Goal: Task Accomplishment & Management: Manage account settings

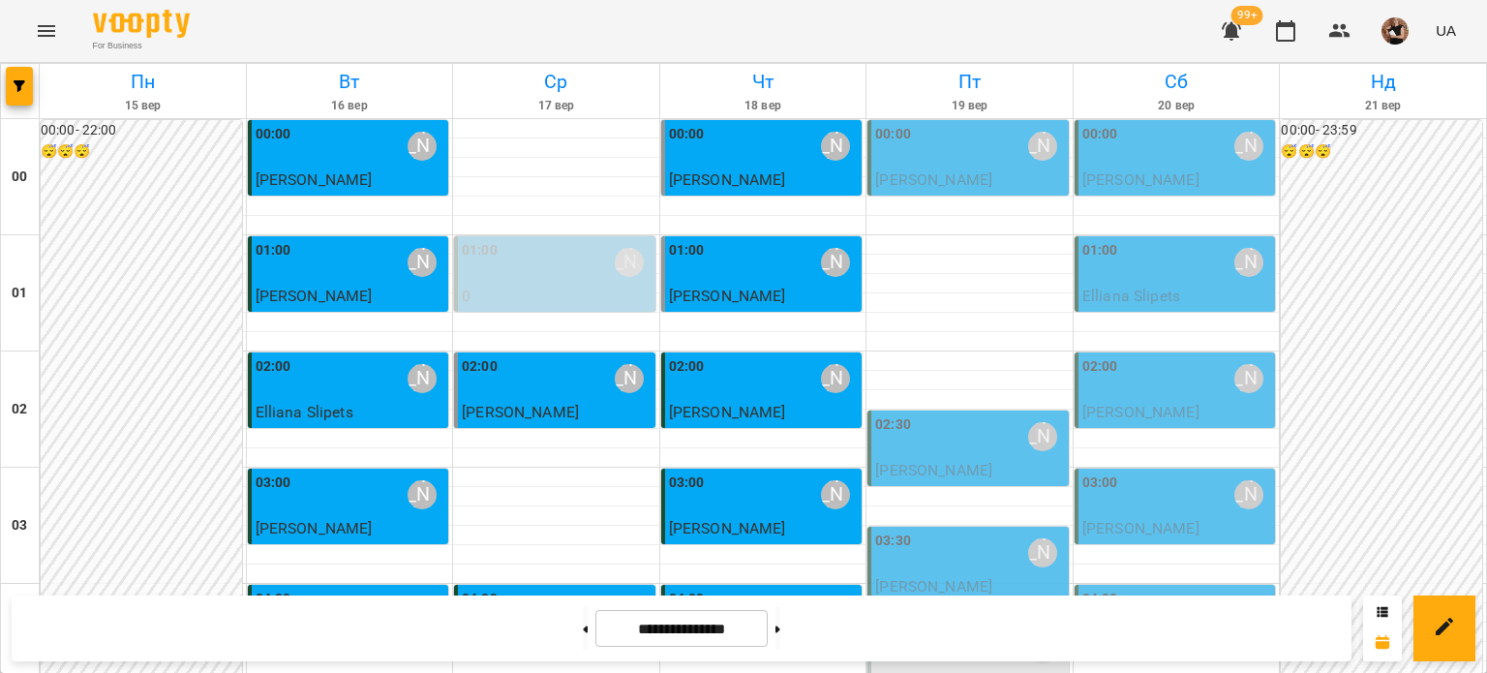
click at [4, 74] on div at bounding box center [20, 91] width 39 height 54
click at [4, 76] on div at bounding box center [20, 91] width 39 height 54
click at [25, 76] on button "button" at bounding box center [19, 86] width 27 height 39
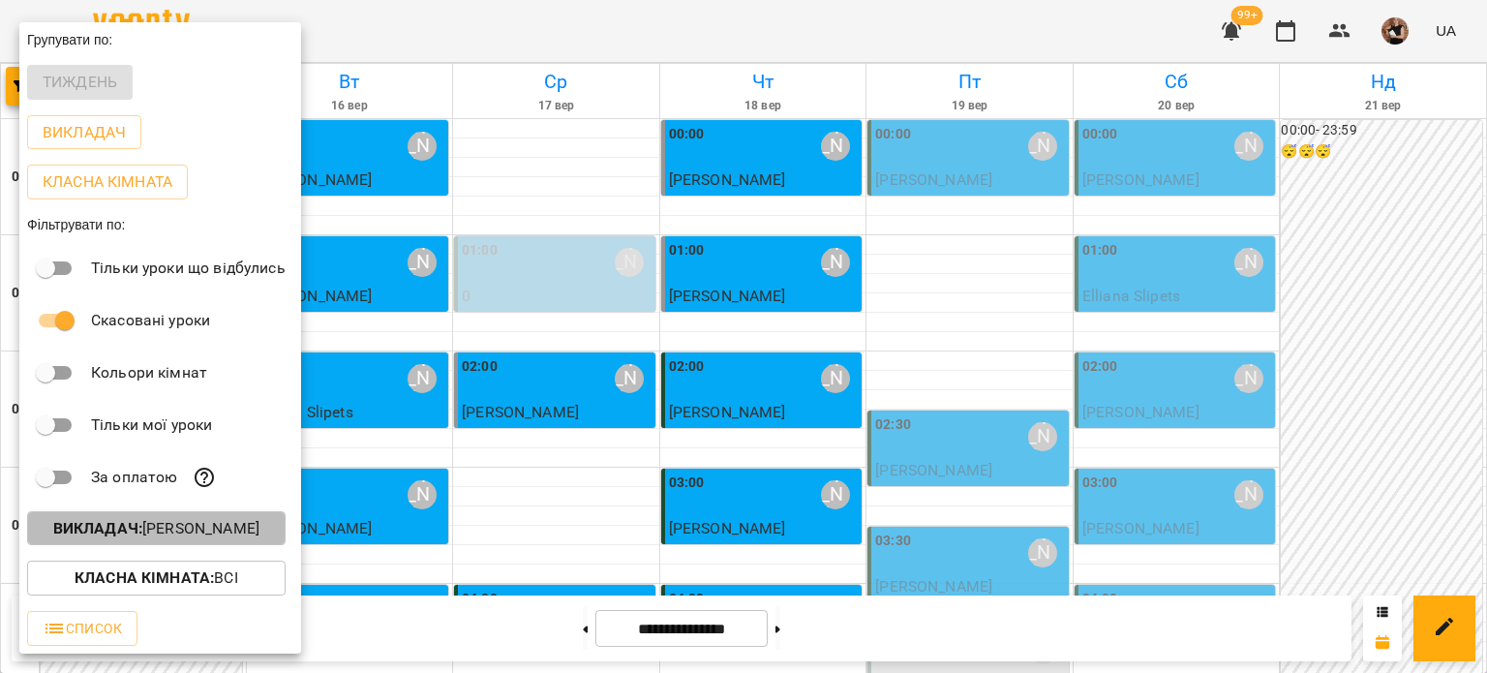
click at [172, 528] on p "Викладач : [PERSON_NAME]" at bounding box center [156, 528] width 206 height 23
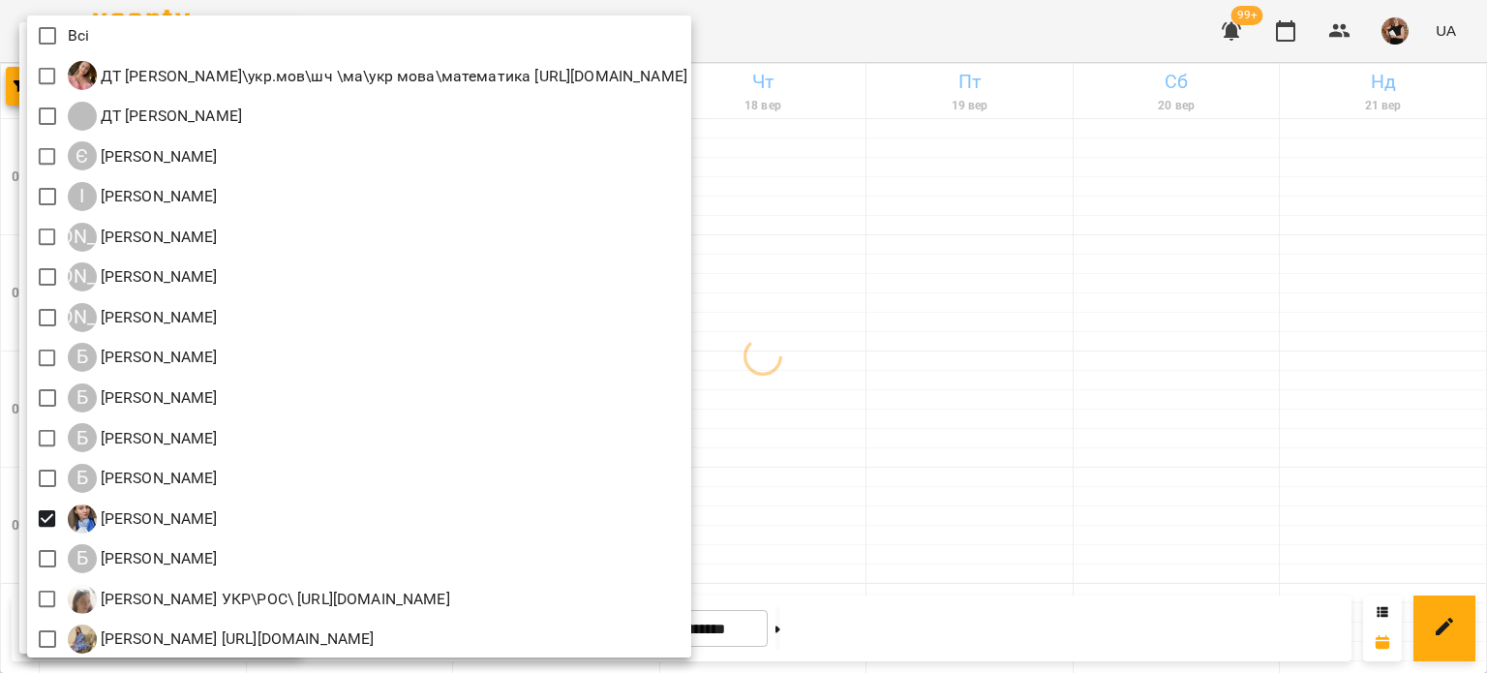
click at [1015, 332] on div at bounding box center [743, 336] width 1487 height 673
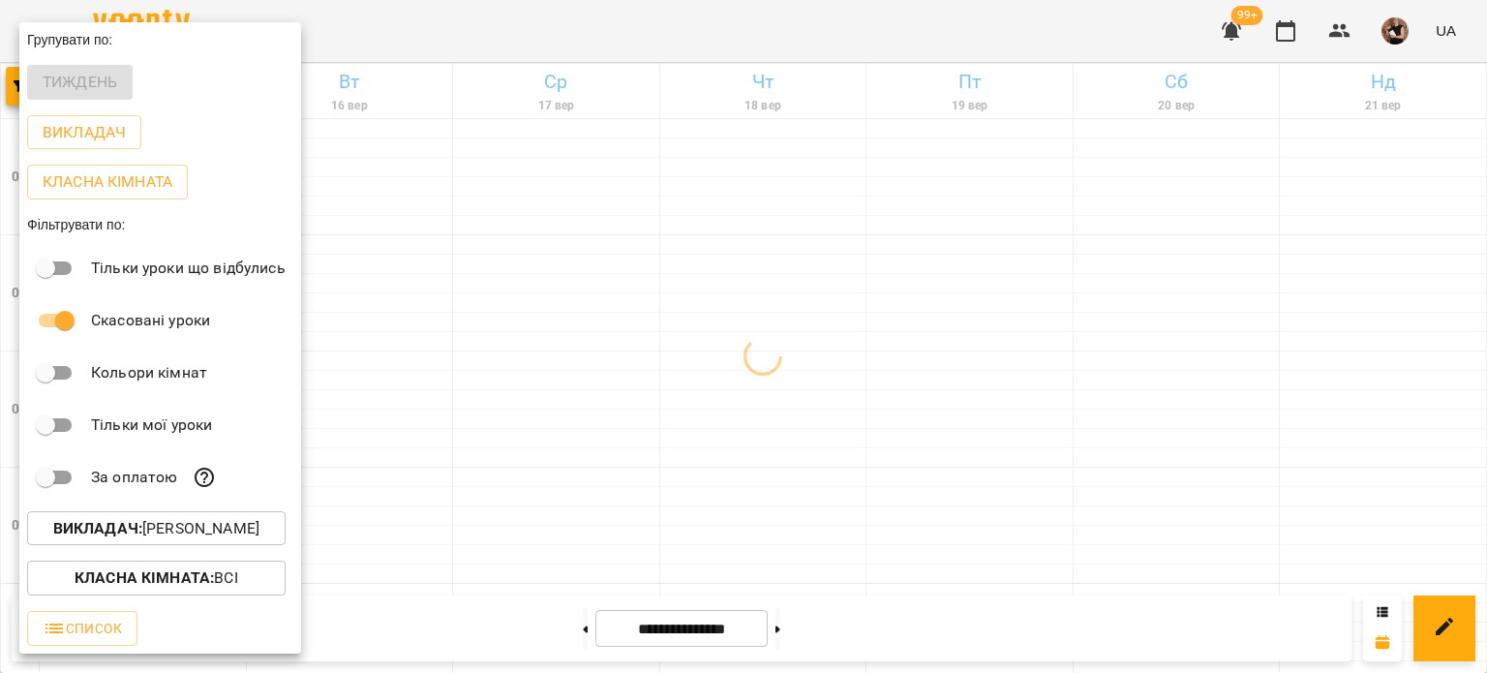
click at [932, 326] on div at bounding box center [743, 336] width 1487 height 673
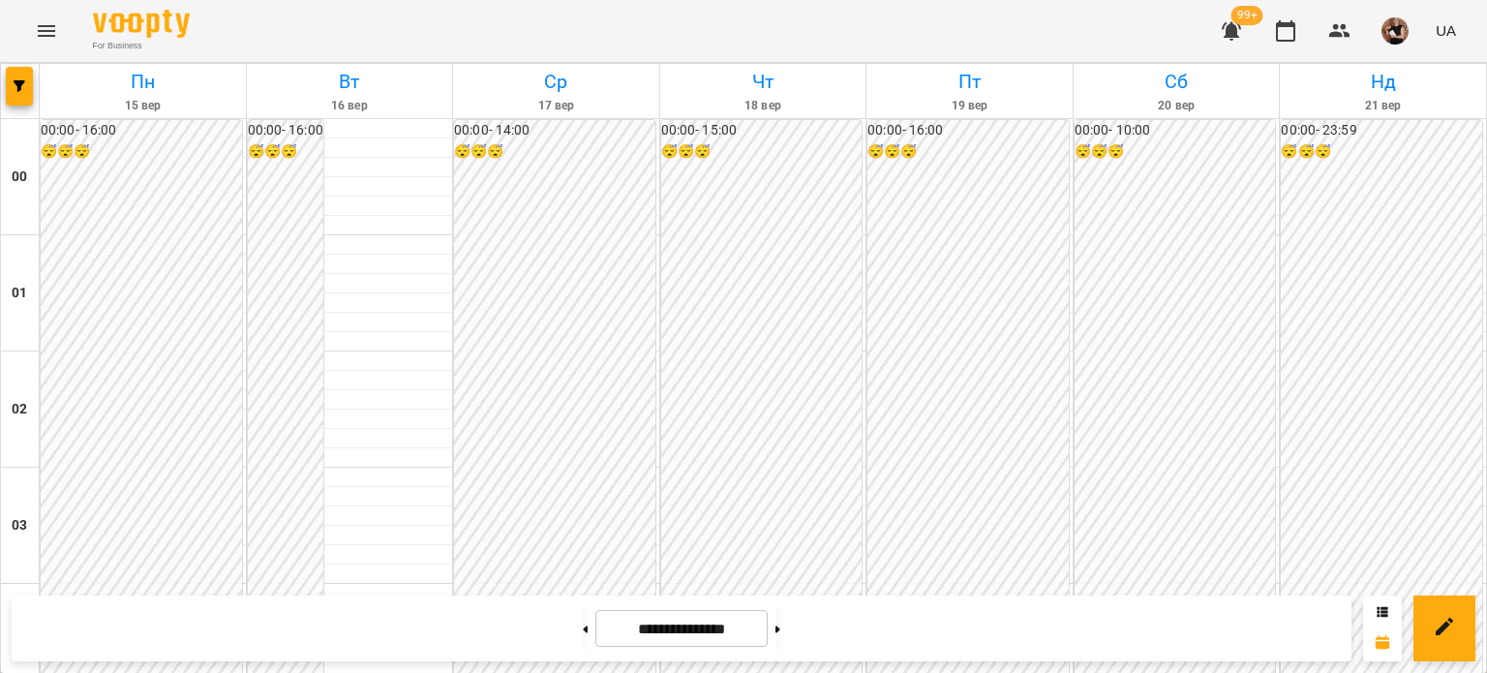
scroll to position [1839, 0]
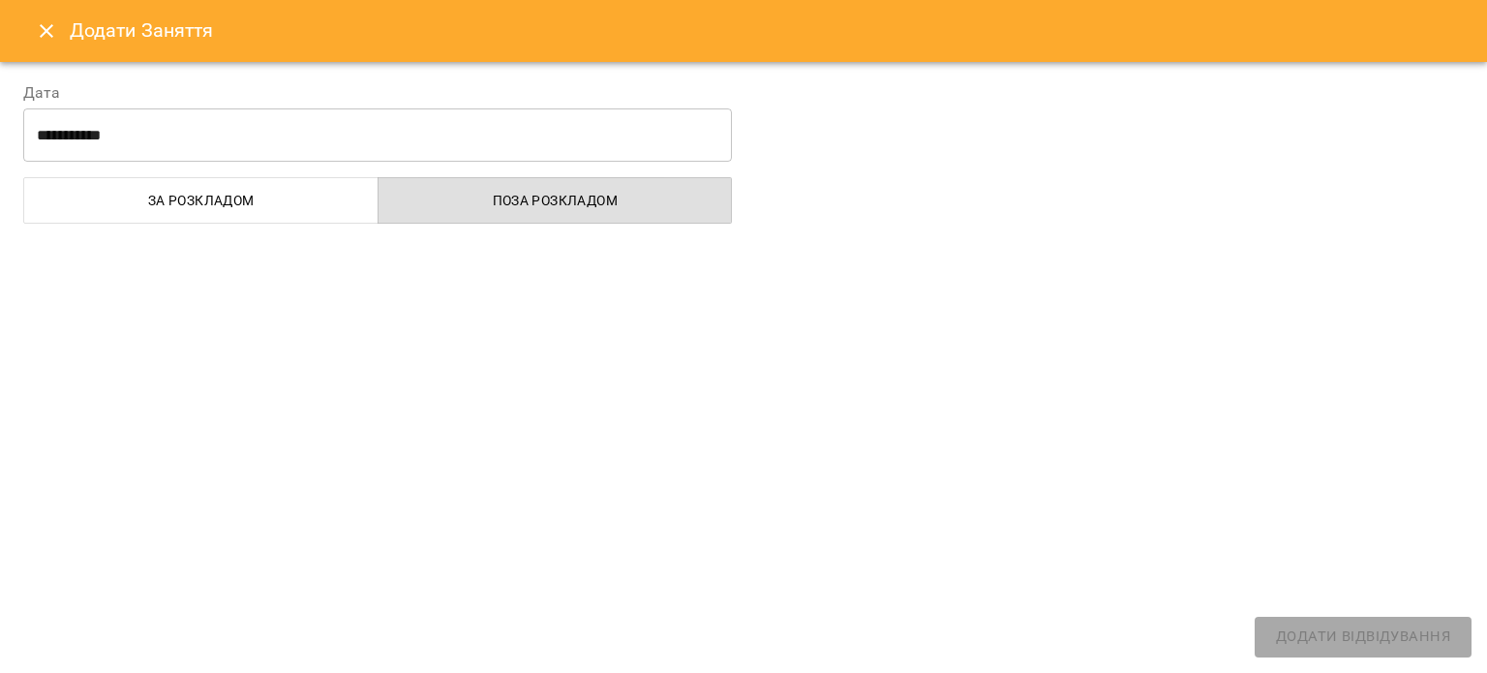
click at [46, 44] on button "Close" at bounding box center [46, 31] width 46 height 46
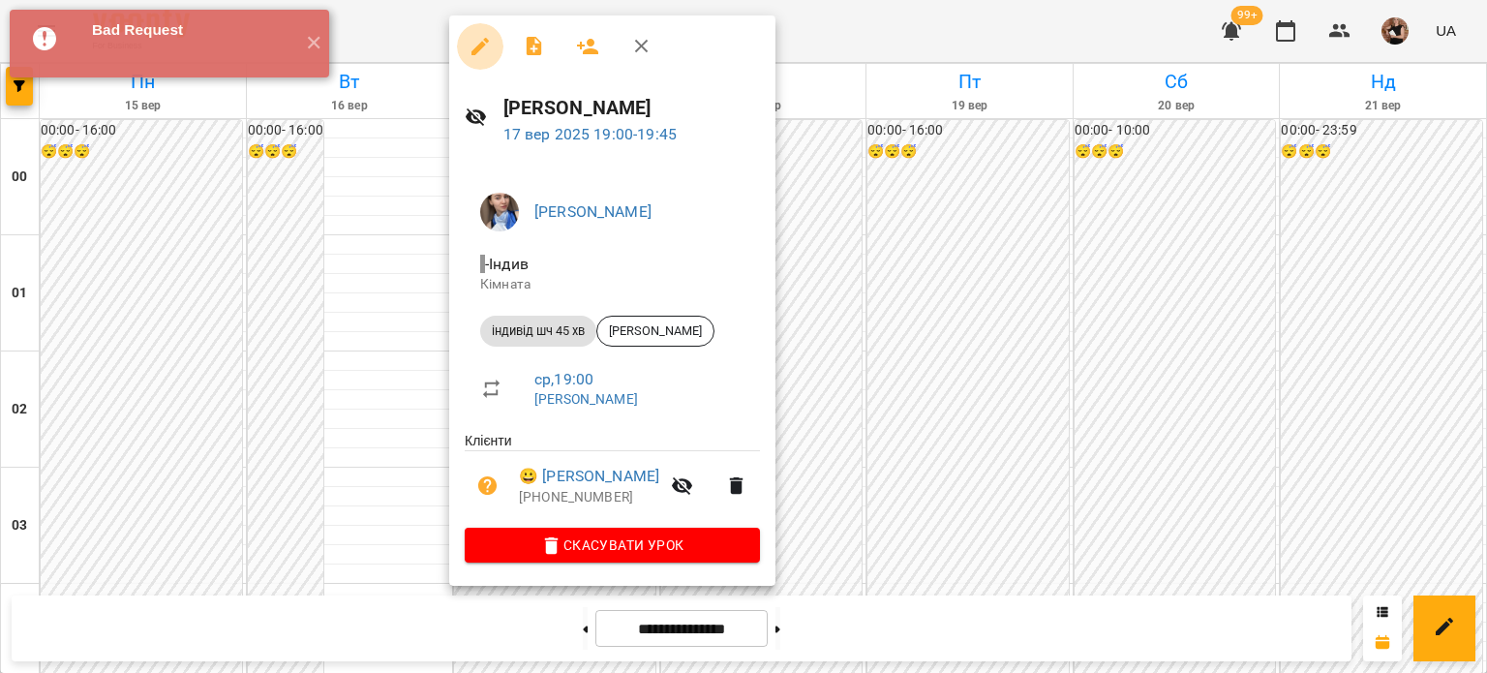
click at [487, 37] on icon "button" at bounding box center [480, 46] width 23 height 23
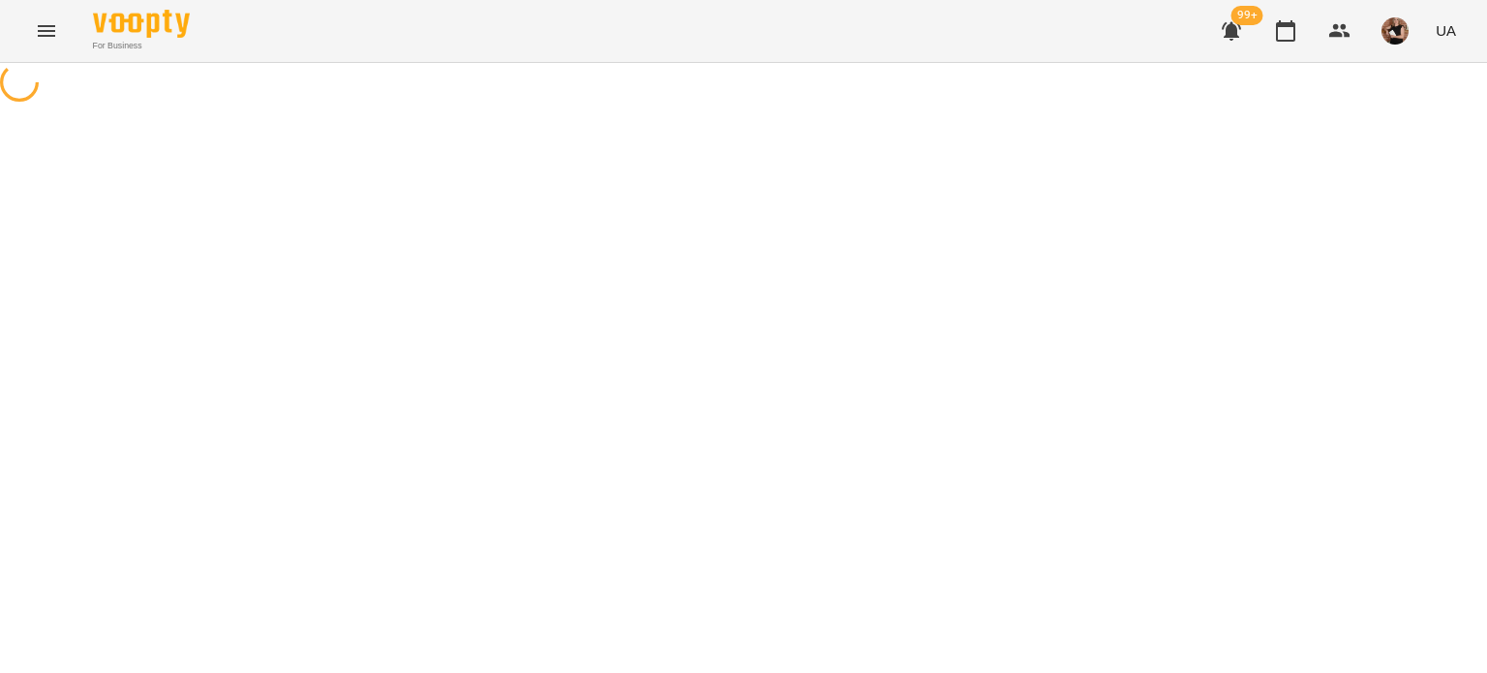
select select "**********"
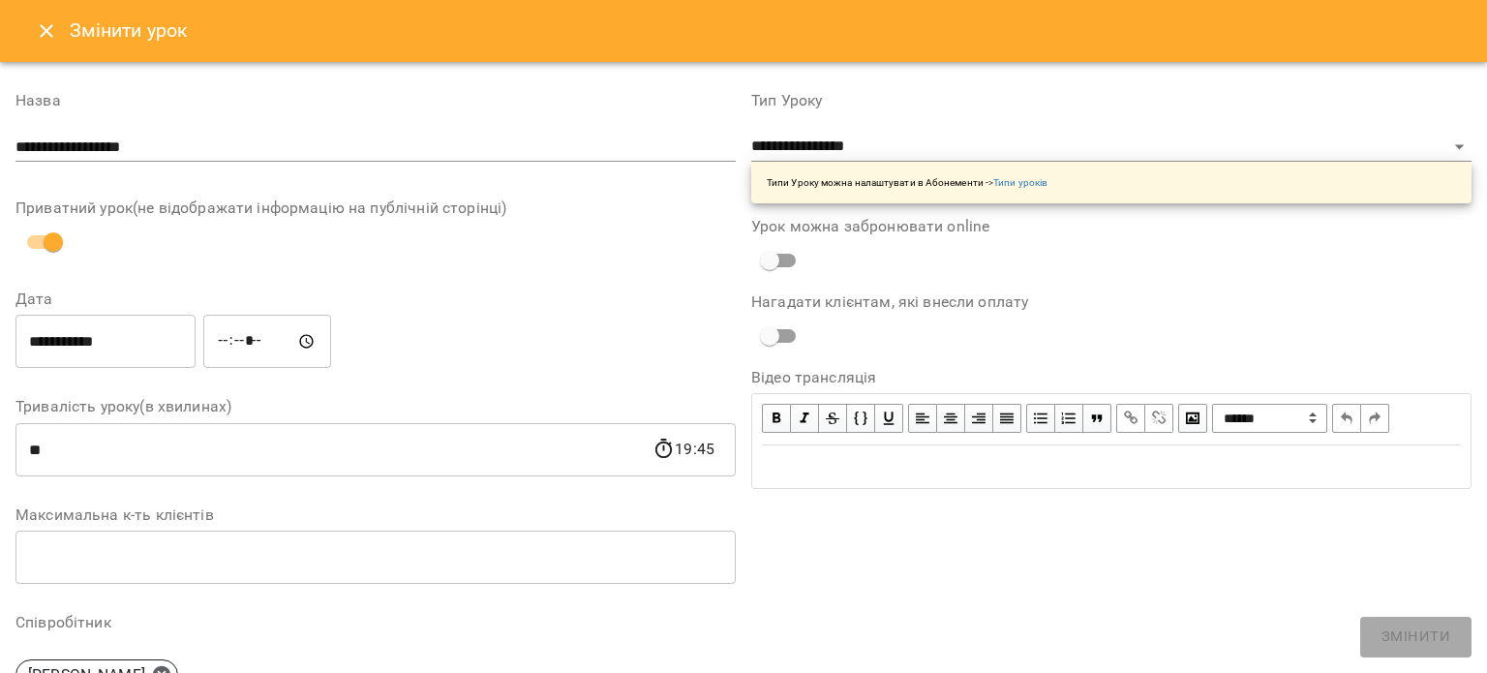
click at [43, 45] on button "Close" at bounding box center [46, 31] width 46 height 46
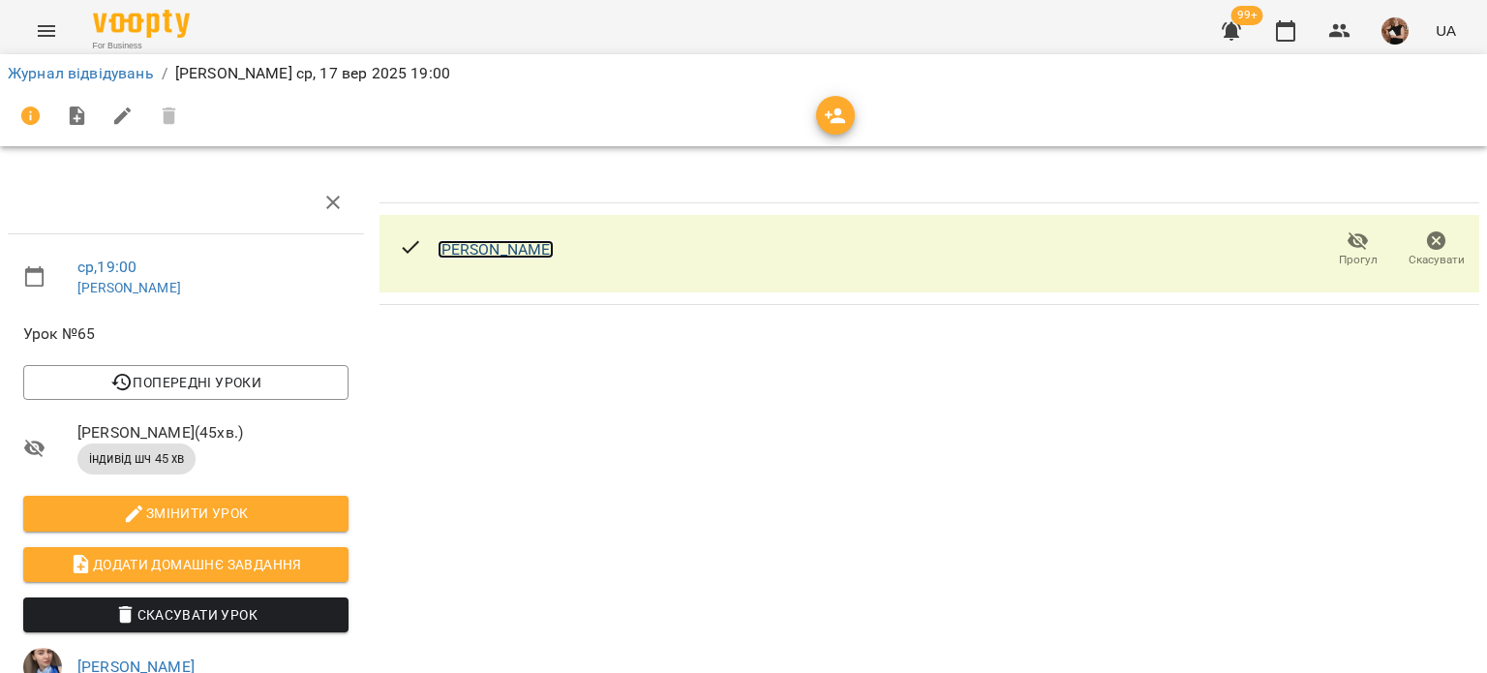
click at [480, 254] on link "[PERSON_NAME]" at bounding box center [496, 249] width 117 height 18
click at [843, 114] on icon "button" at bounding box center [835, 116] width 23 height 23
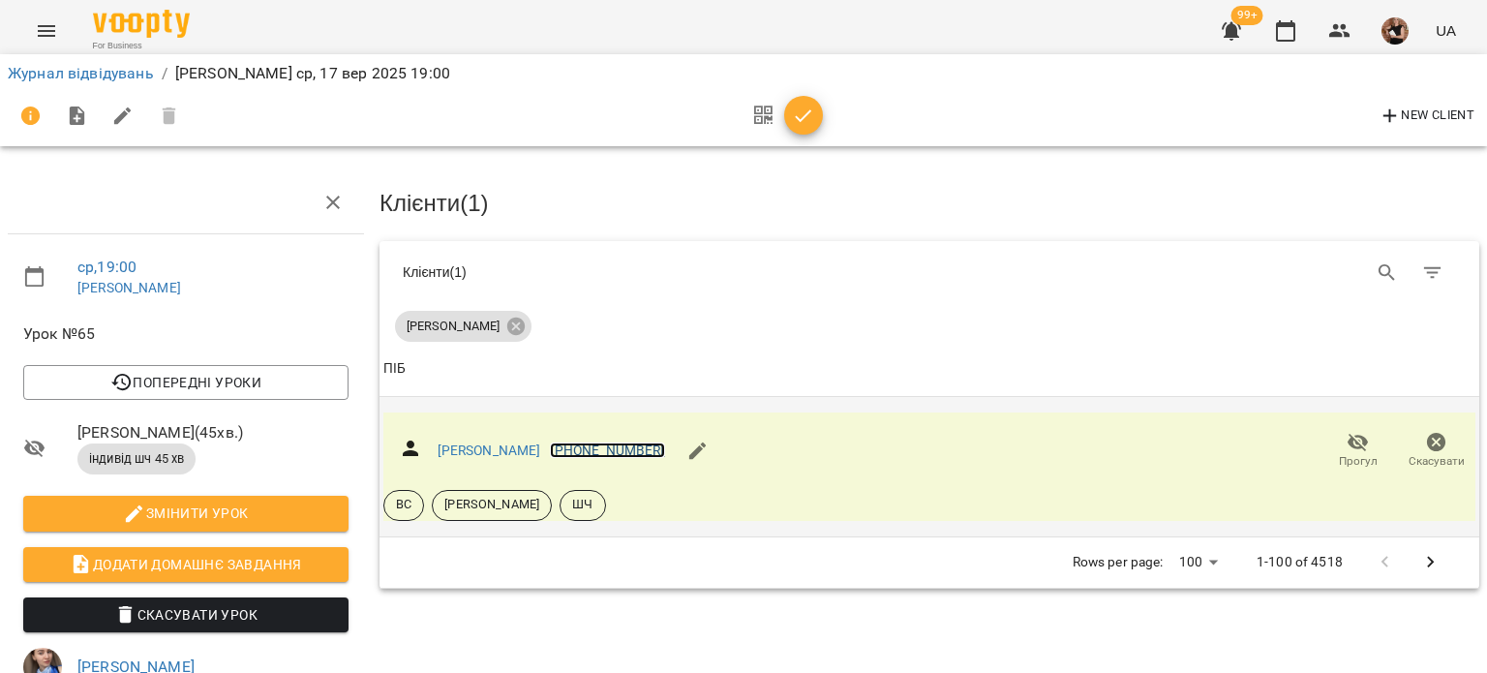
click at [585, 446] on link "[PHONE_NUMBER]" at bounding box center [607, 449] width 114 height 15
click at [491, 441] on div at bounding box center [743, 336] width 1487 height 673
click at [771, 123] on icon "button" at bounding box center [763, 116] width 18 height 23
click at [805, 131] on button "button" at bounding box center [803, 115] width 39 height 39
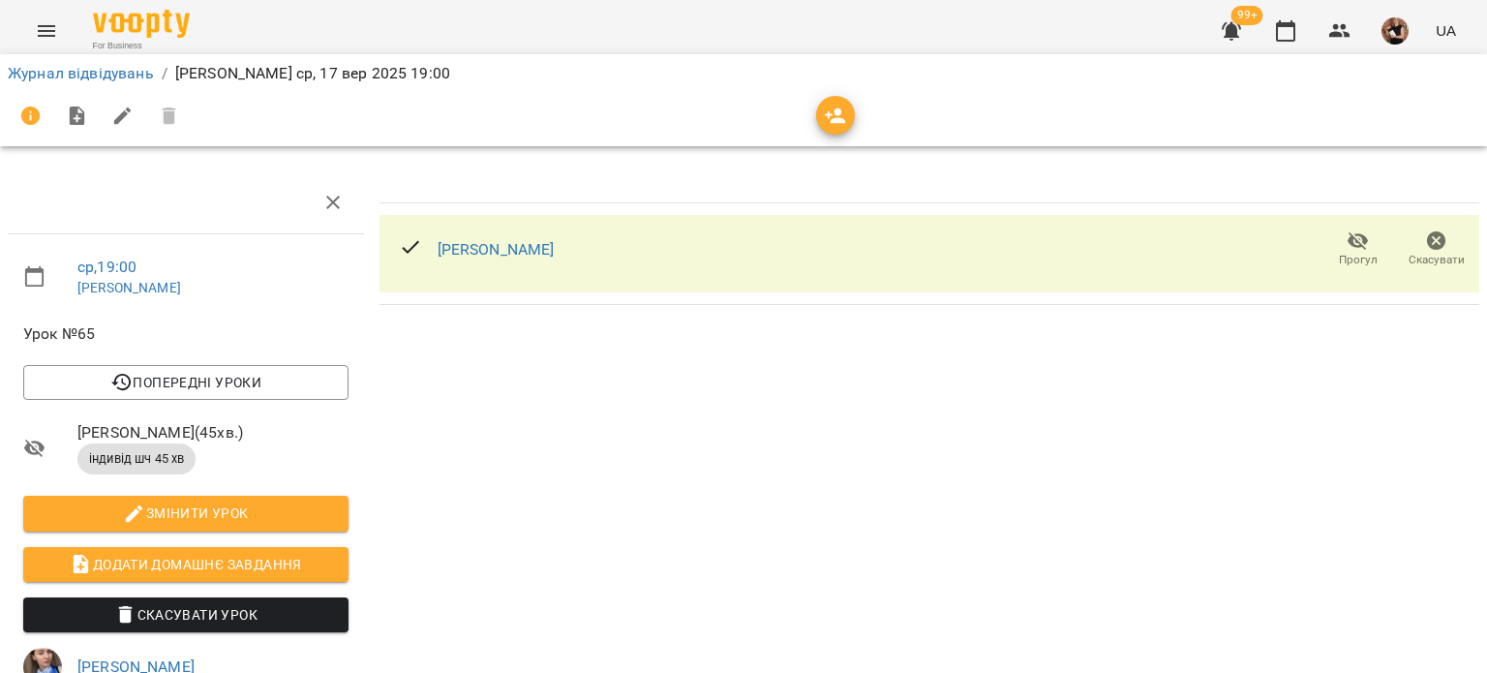
click at [1347, 237] on icon "button" at bounding box center [1358, 240] width 23 height 23
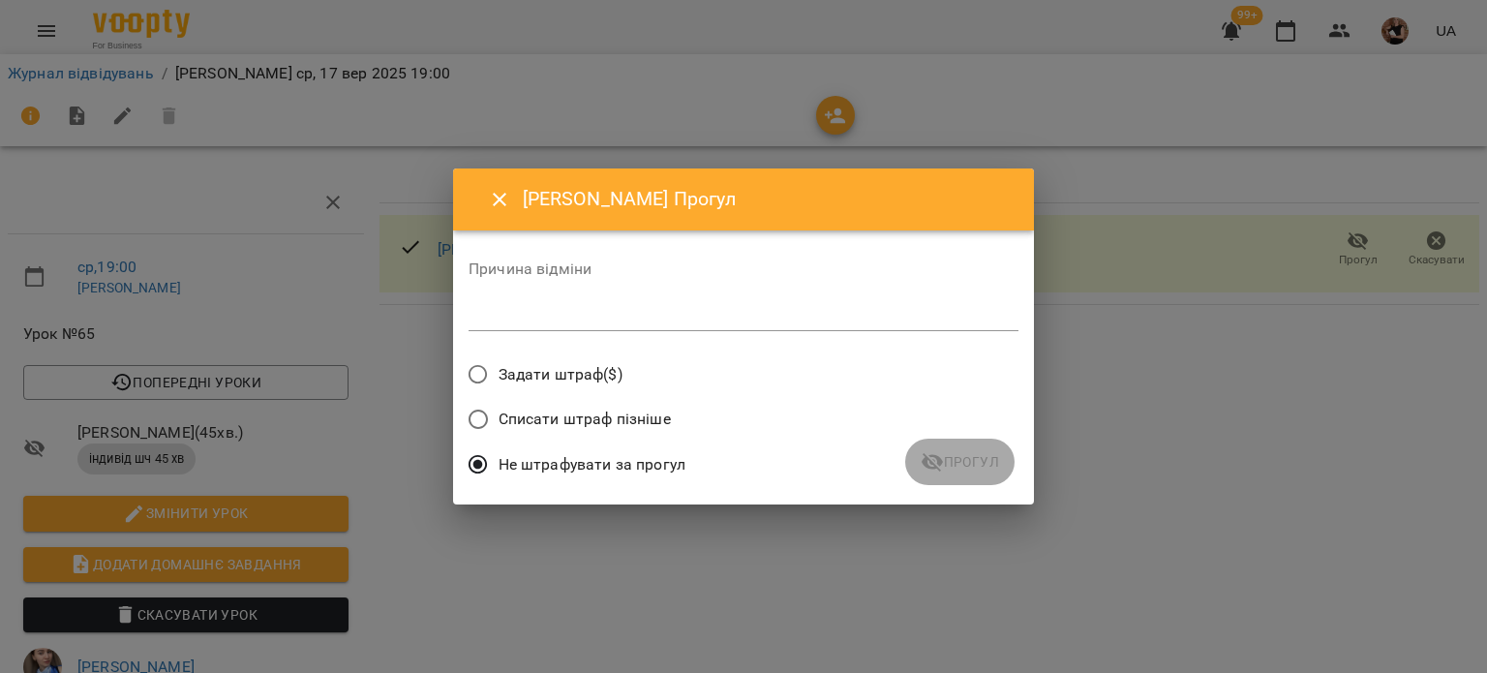
click at [532, 325] on div "*" at bounding box center [744, 315] width 550 height 31
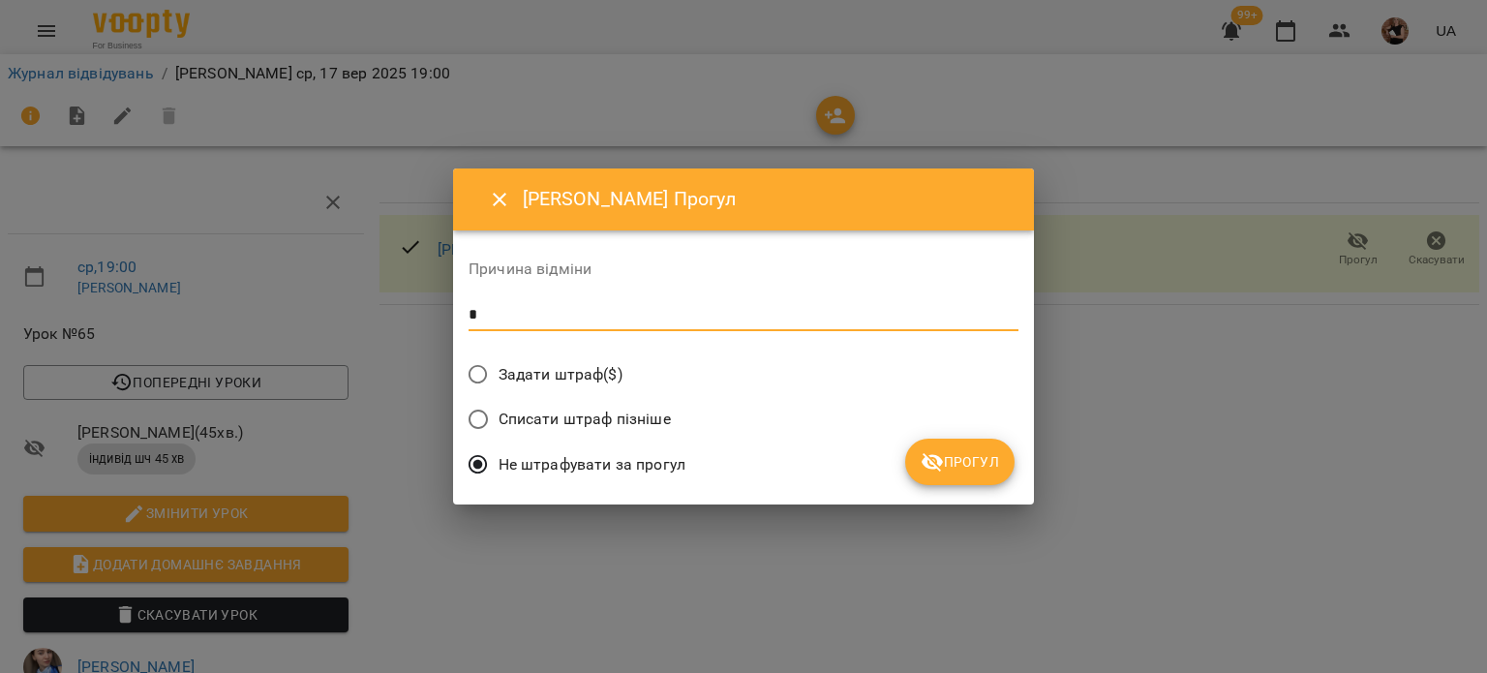
click at [1018, 447] on div "[PERSON_NAME] Прогул Причина відміни * Задати штраф($) Списати штраф пізніше Не…" at bounding box center [743, 336] width 581 height 336
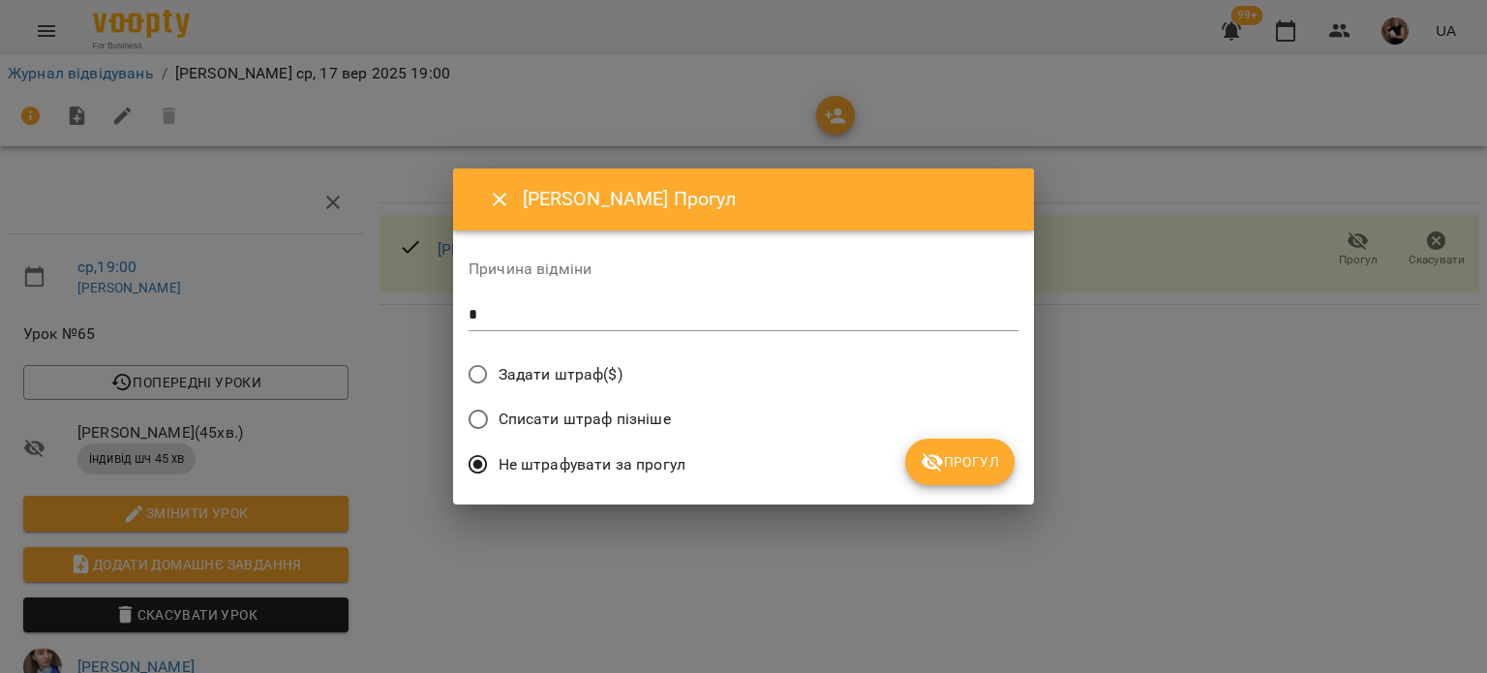
click at [988, 466] on span "Прогул" at bounding box center [960, 461] width 78 height 23
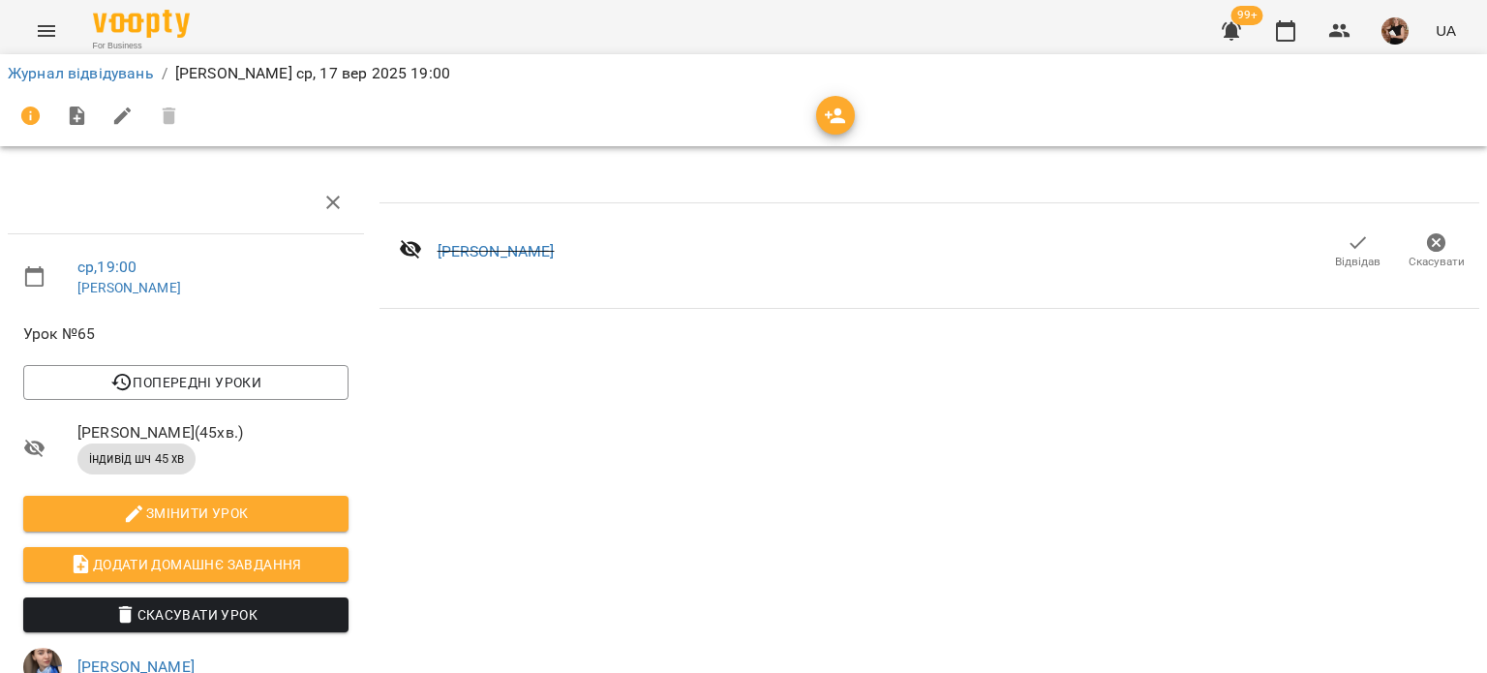
click at [1350, 243] on icon "button" at bounding box center [1358, 242] width 16 height 13
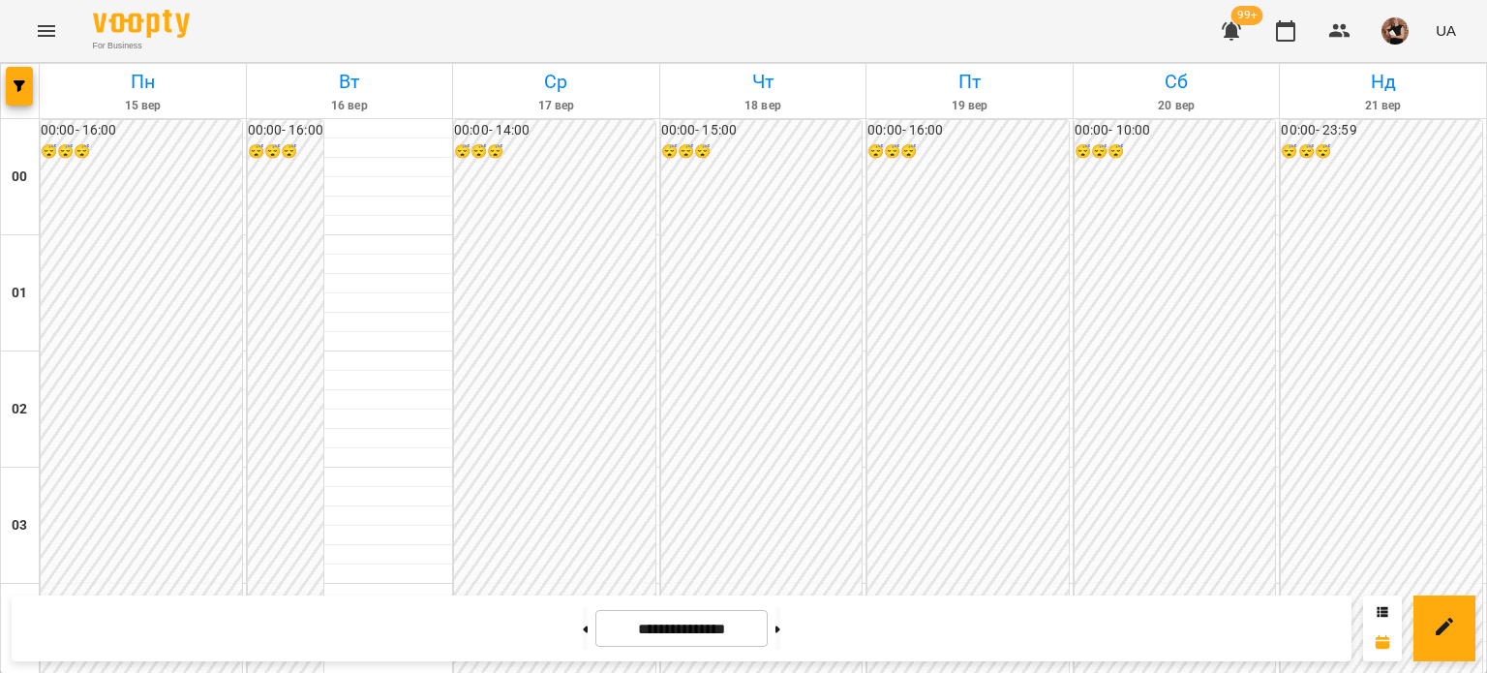
scroll to position [2030, 0]
click at [24, 81] on icon "button" at bounding box center [20, 86] width 12 height 12
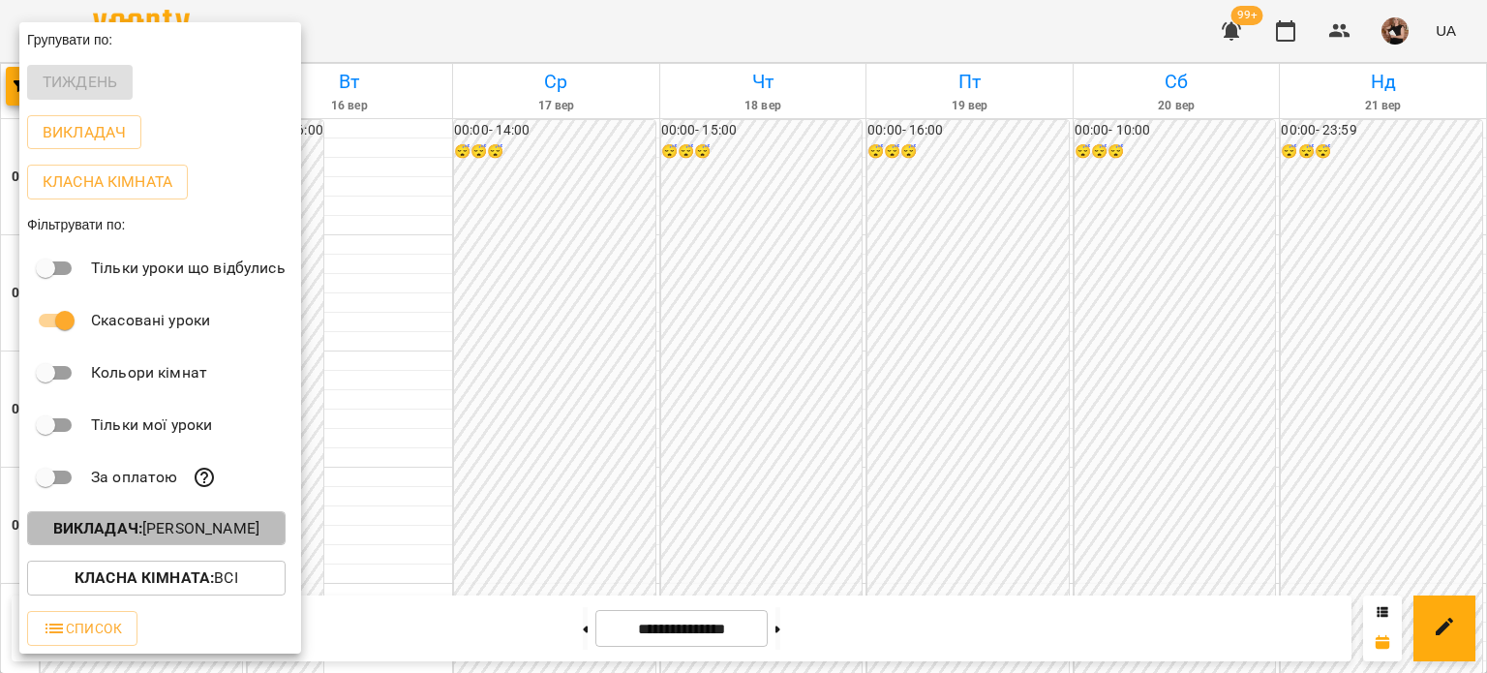
click at [141, 530] on b "Викладач :" at bounding box center [97, 528] width 89 height 18
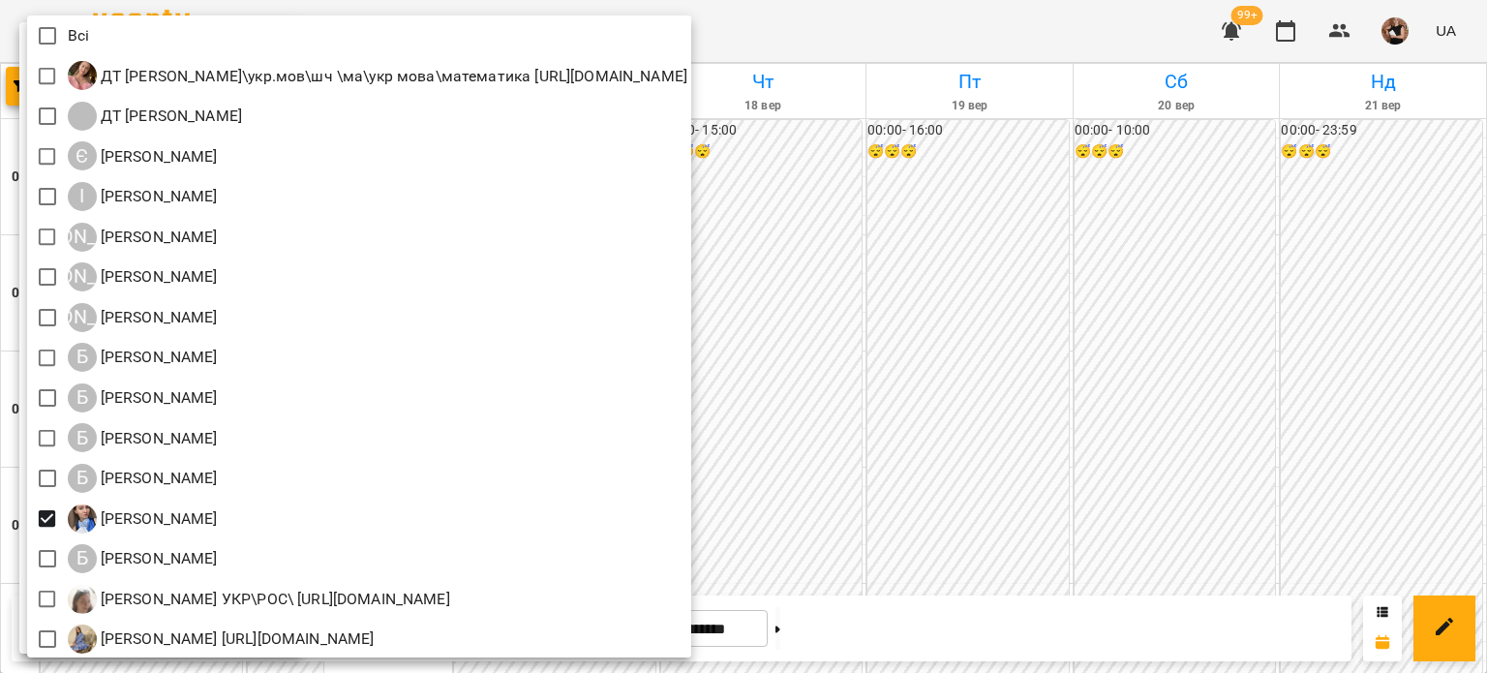
scroll to position [387, 0]
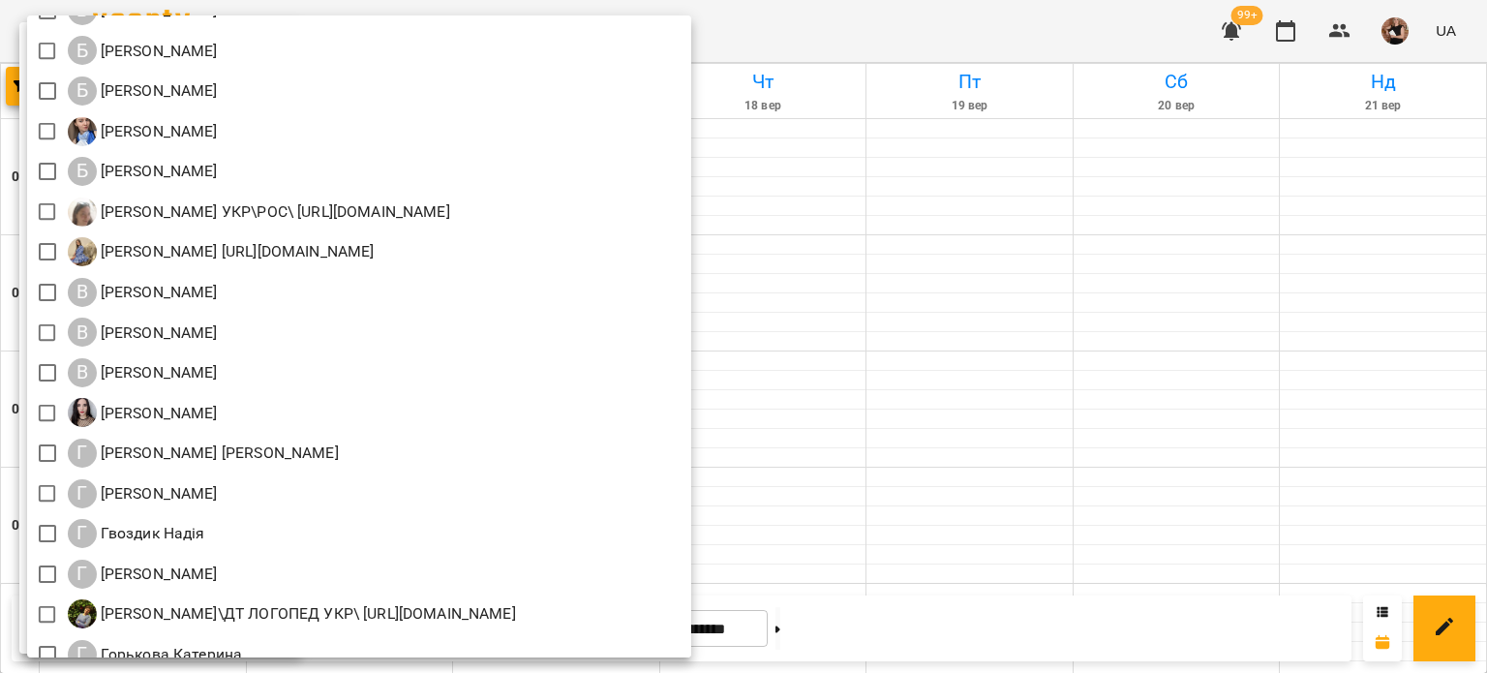
click at [948, 357] on div at bounding box center [743, 336] width 1487 height 673
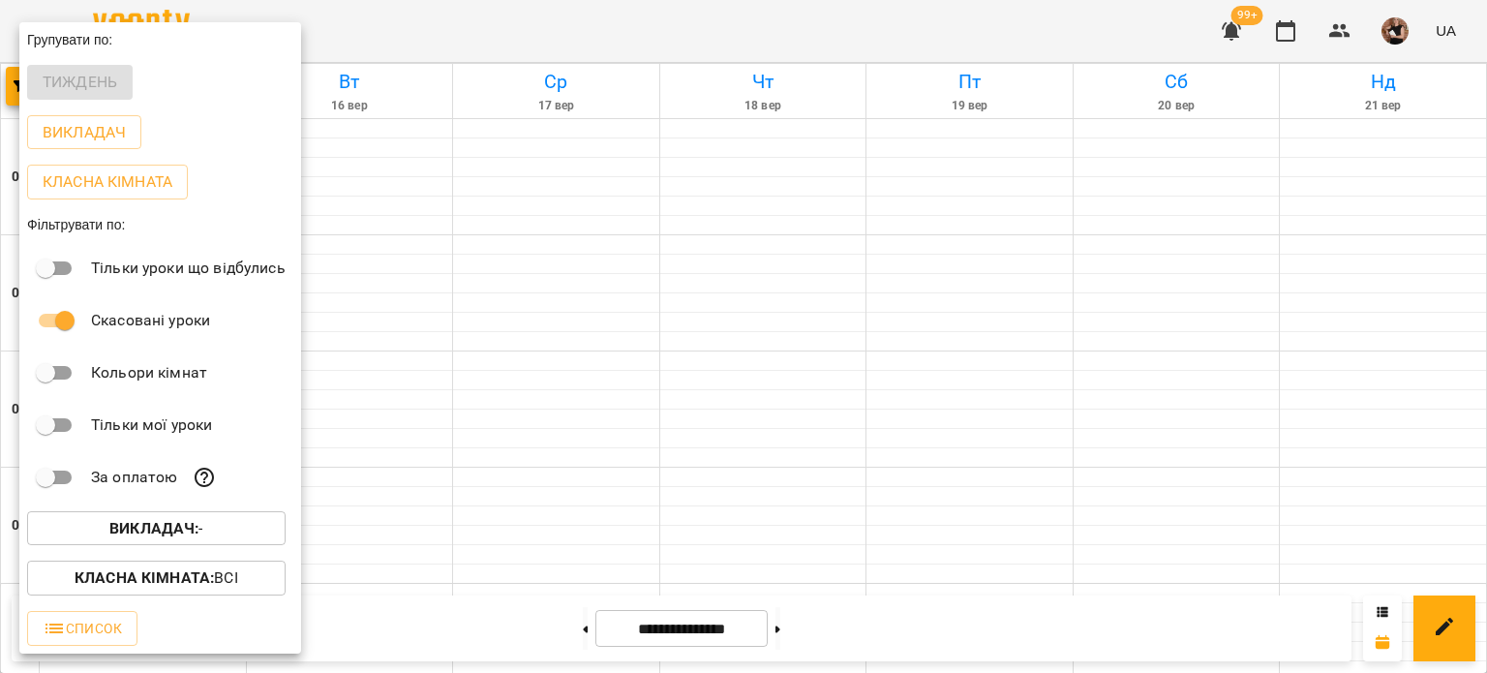
click at [449, 497] on div at bounding box center [743, 336] width 1487 height 673
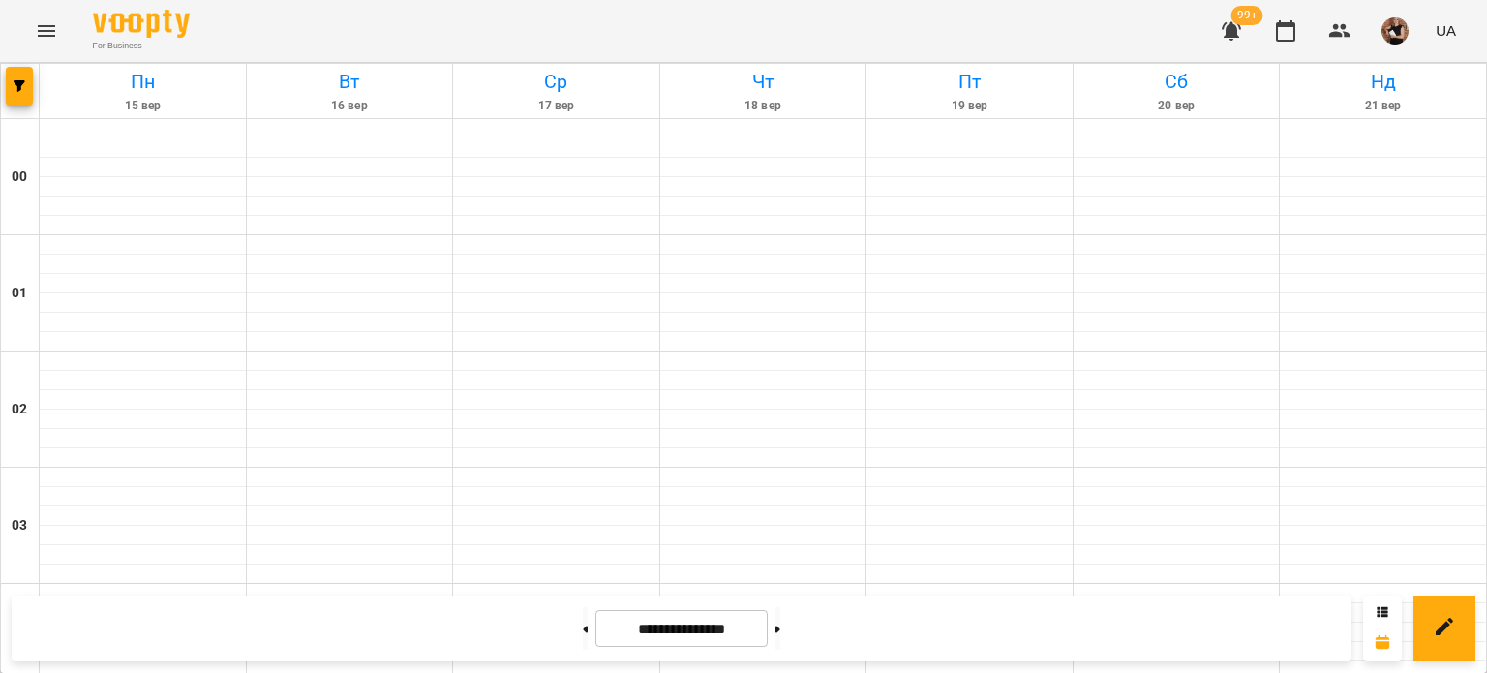
scroll to position [1062, 0]
click at [26, 85] on span "button" at bounding box center [19, 86] width 27 height 12
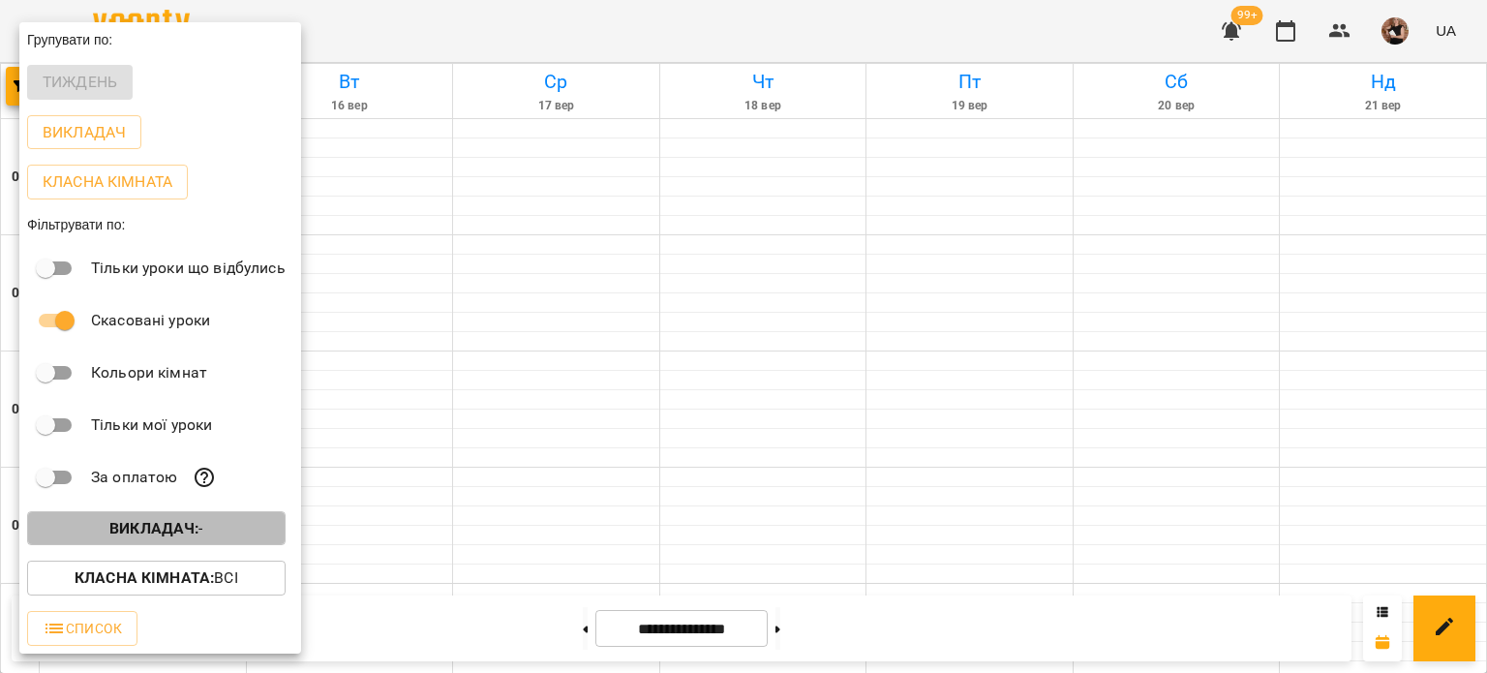
click at [155, 518] on button "Викладач : -" at bounding box center [156, 528] width 258 height 35
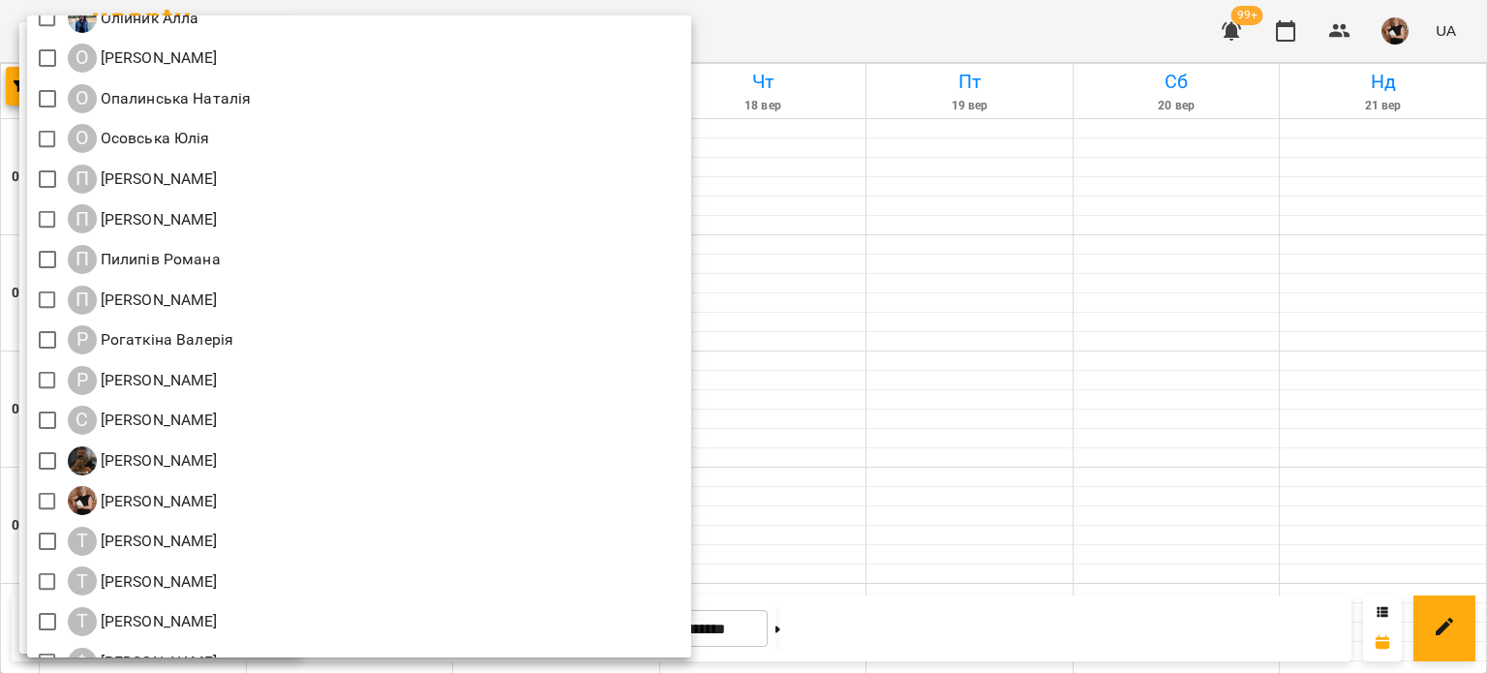
scroll to position [2339, 0]
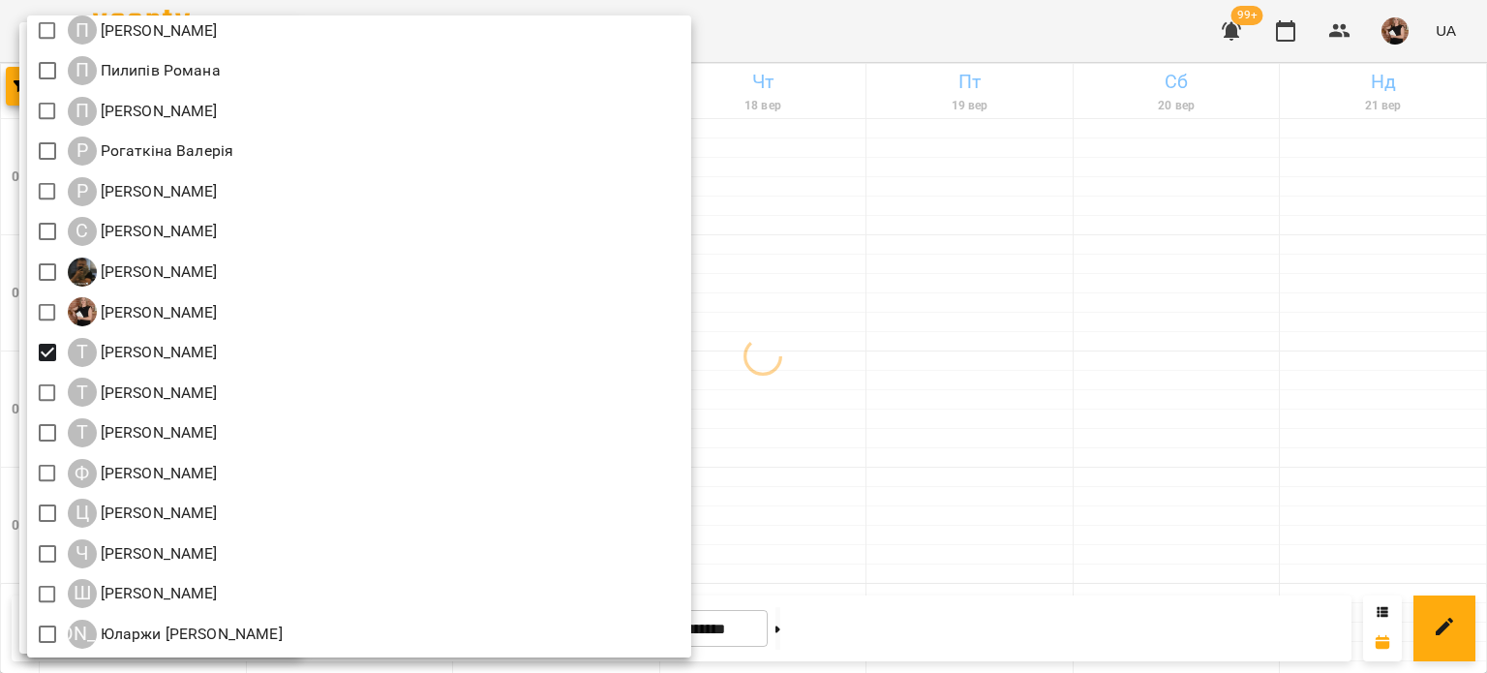
click at [1001, 324] on div at bounding box center [743, 336] width 1487 height 673
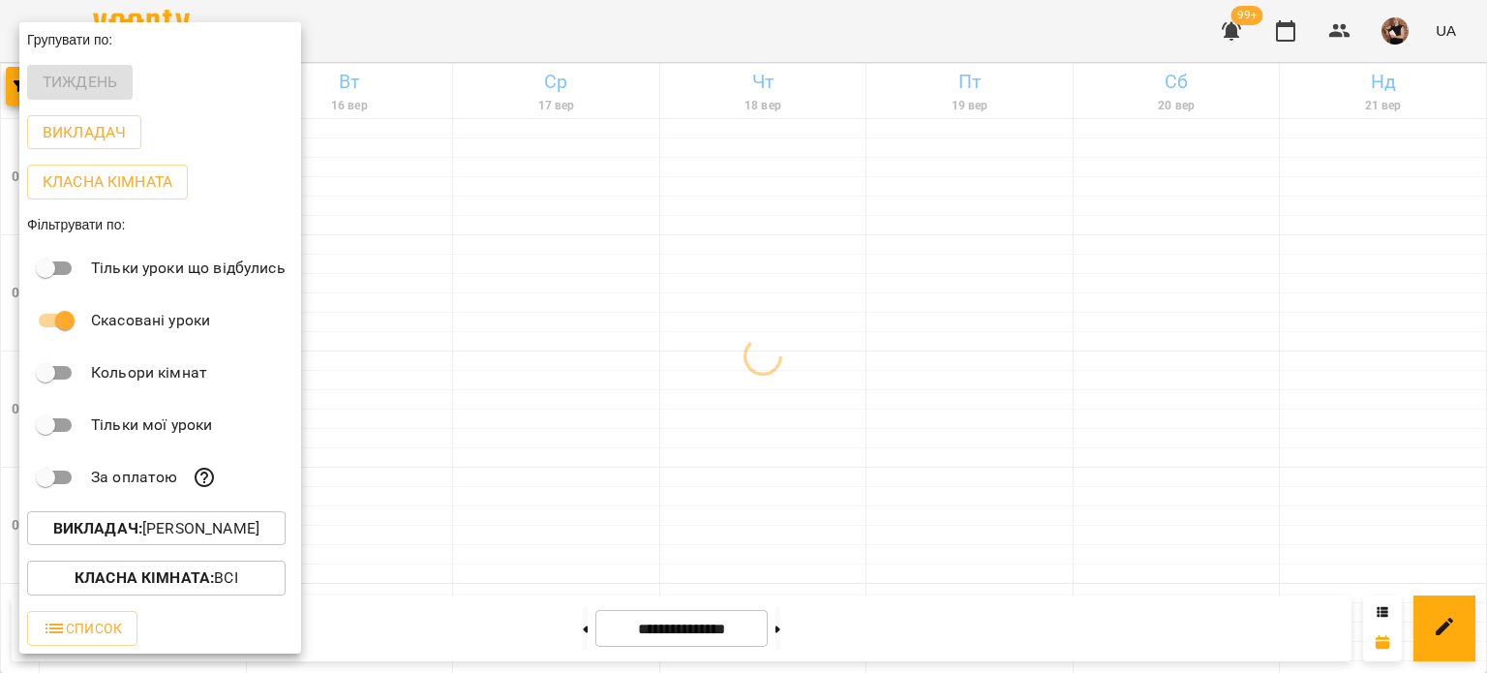
click at [1001, 324] on div at bounding box center [743, 336] width 1487 height 673
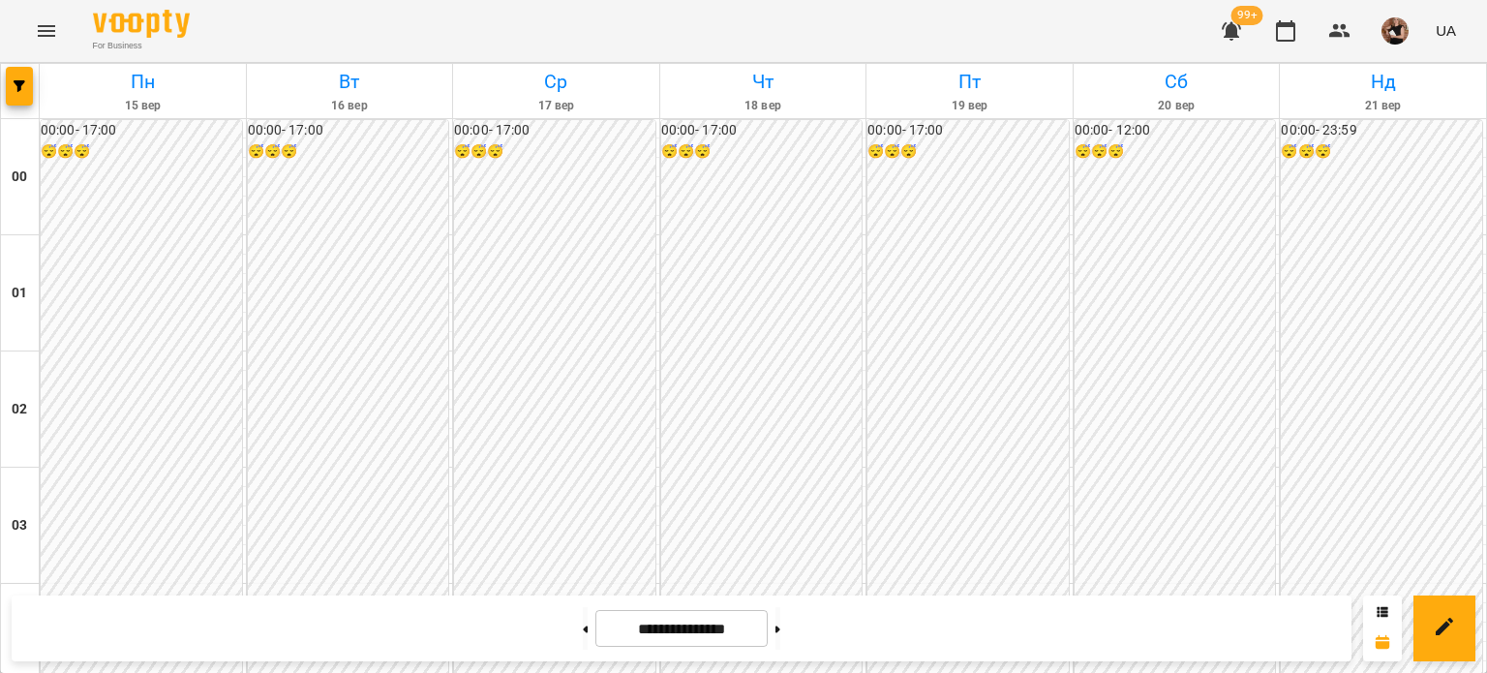
scroll to position [2030, 0]
